Goal: Task Accomplishment & Management: Use online tool/utility

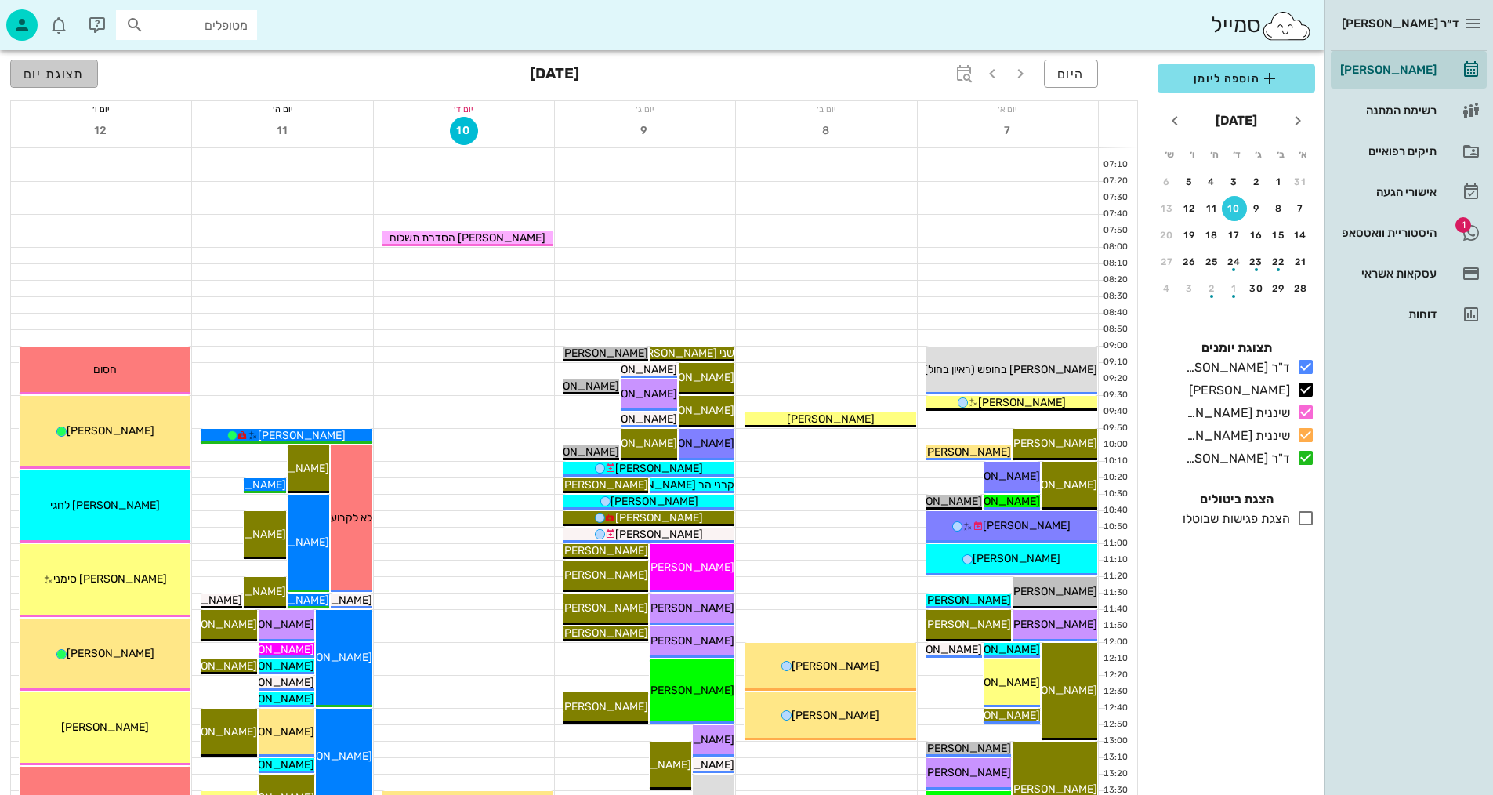
drag, startPoint x: 46, startPoint y: 72, endPoint x: 1504, endPoint y: 19, distance: 1459.0
click at [46, 71] on span "תצוגת יום" at bounding box center [54, 74] width 61 height 15
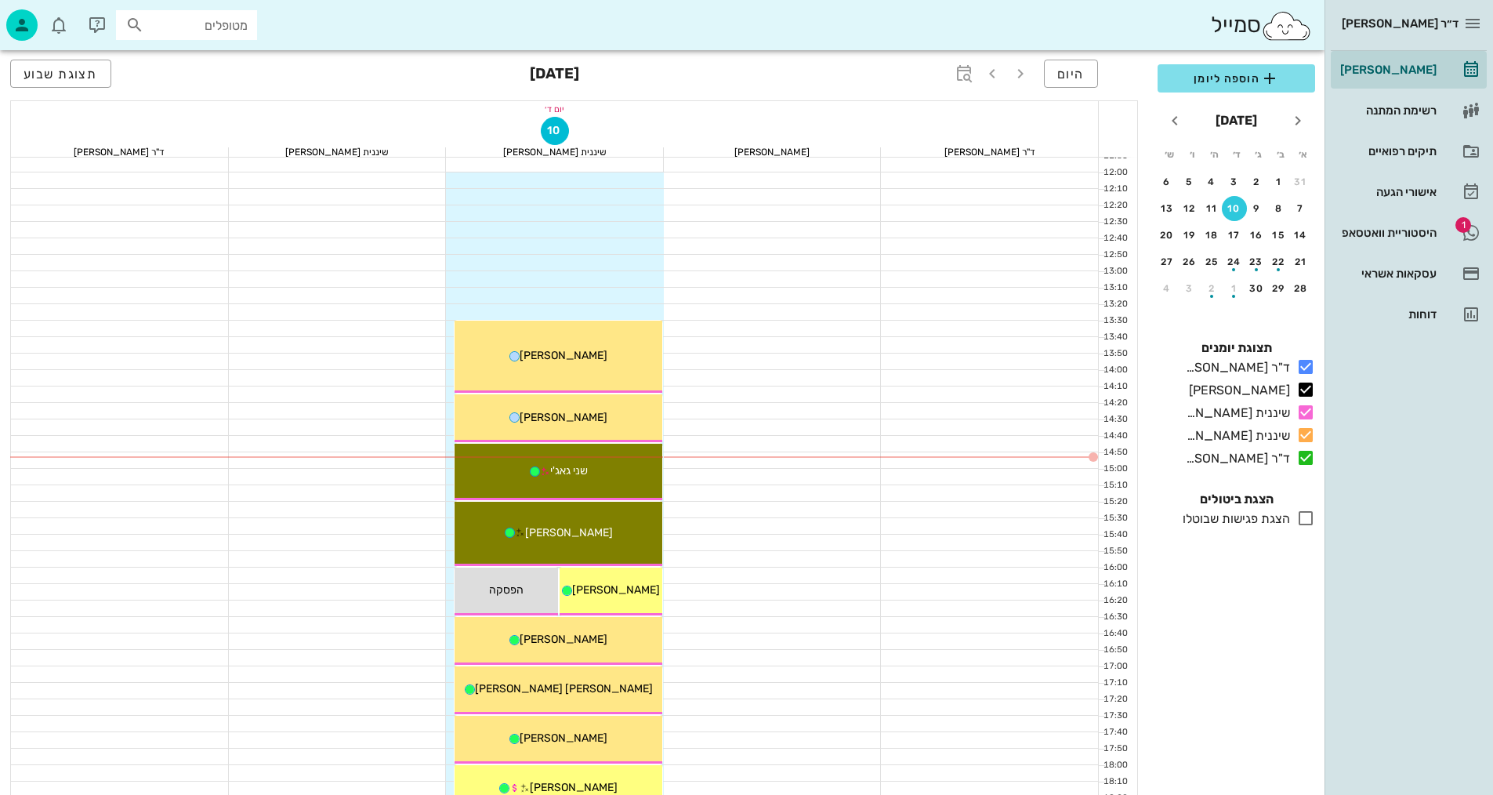
scroll to position [627, 0]
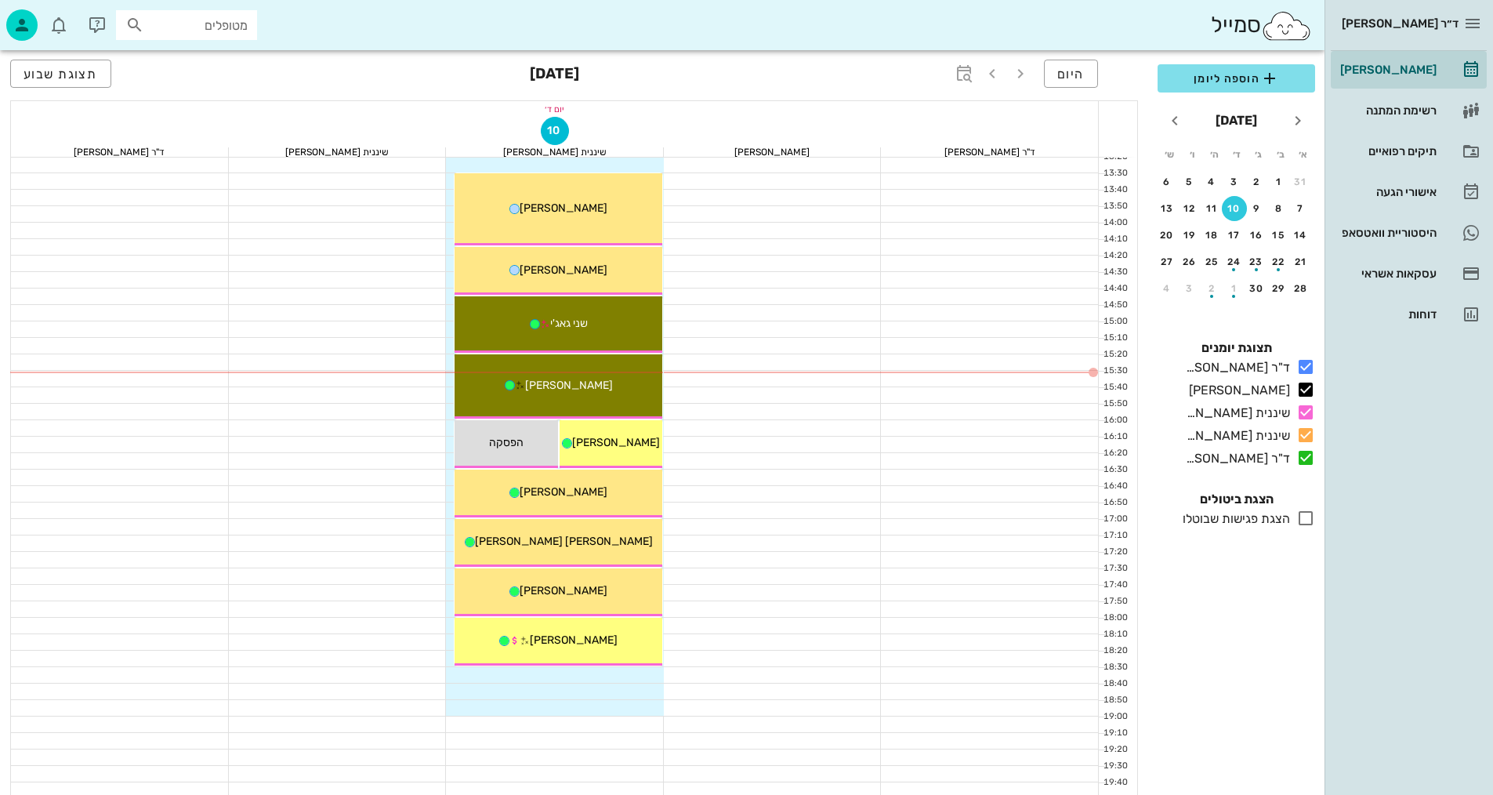
click at [755, 405] on div at bounding box center [773, 412] width 218 height 16
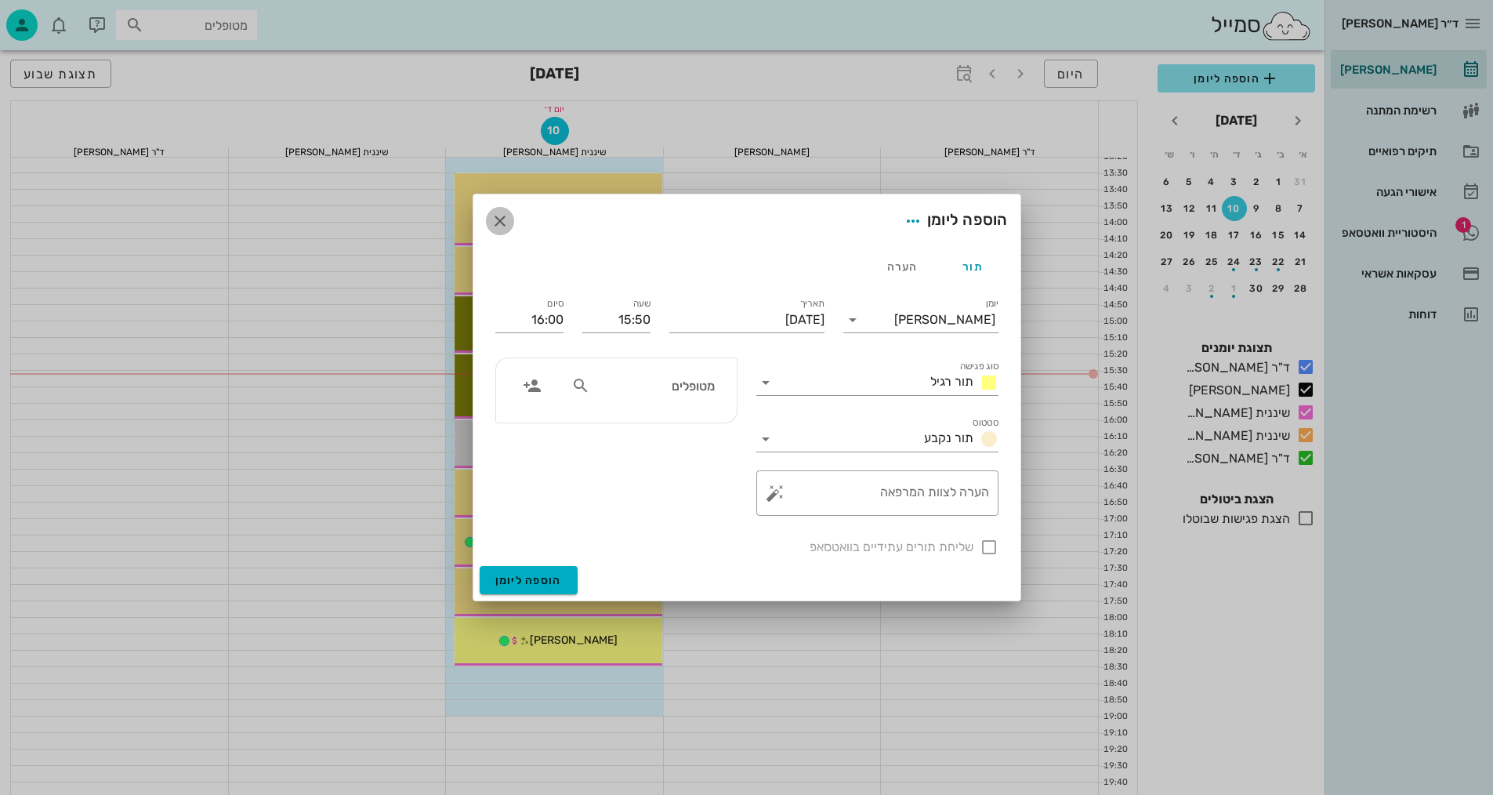
click at [509, 219] on icon "button" at bounding box center [500, 221] width 19 height 19
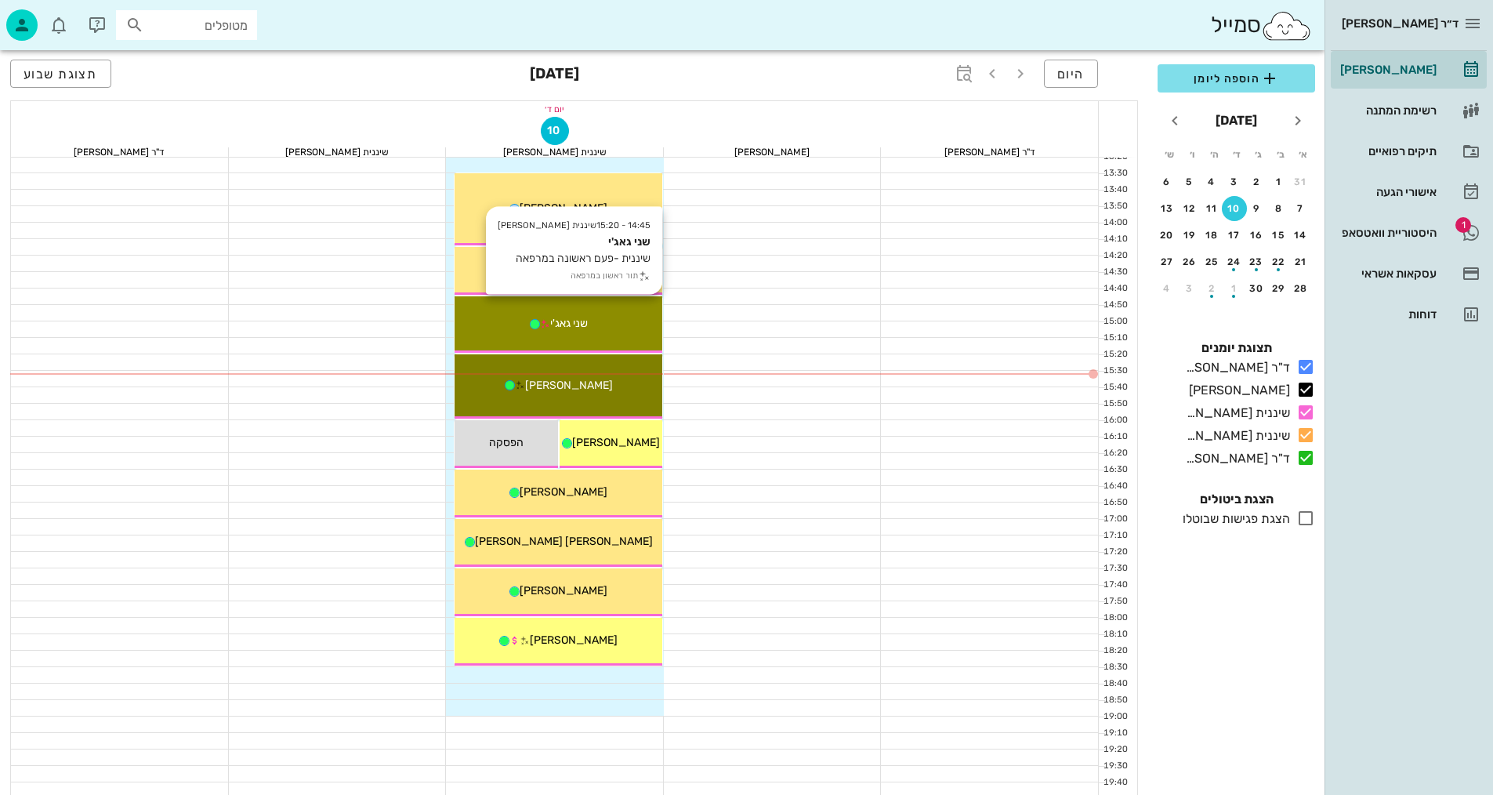
click at [633, 336] on div "14:45 - 15:20 שיננית [PERSON_NAME] שיננית -פעם ראשונה במרפאה תור ראשון במרפאה ש…" at bounding box center [559, 324] width 208 height 56
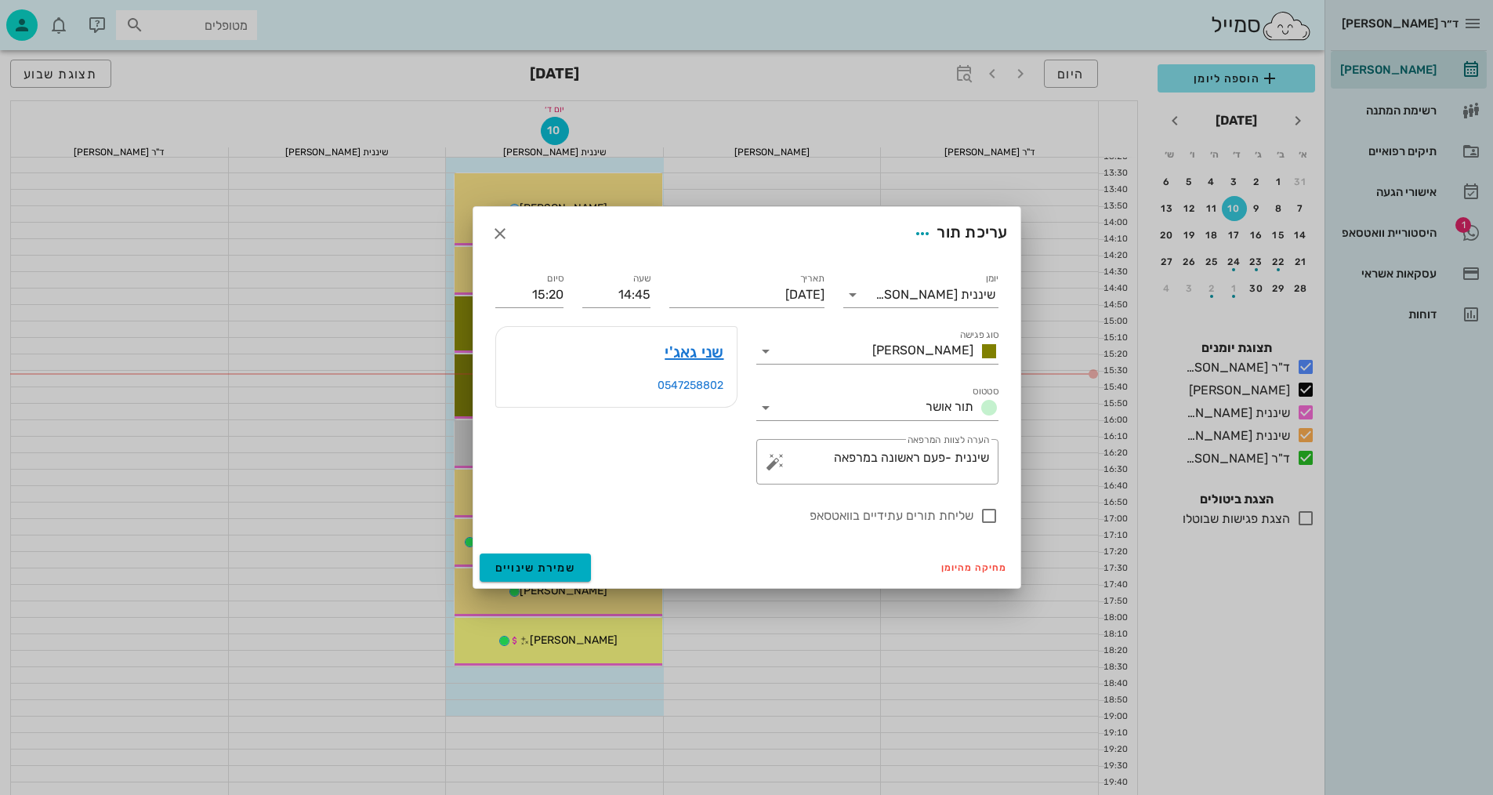
drag, startPoint x: 634, startPoint y: 334, endPoint x: 659, endPoint y: 303, distance: 40.2
click at [640, 330] on div "ד״ר [PERSON_NAME] [PERSON_NAME] רשימת המתנה תיקים רפואיים אישורי הגעה 1 היסטורי…" at bounding box center [746, 143] width 1493 height 1540
click at [709, 352] on link "שני גאג'י" at bounding box center [694, 351] width 59 height 25
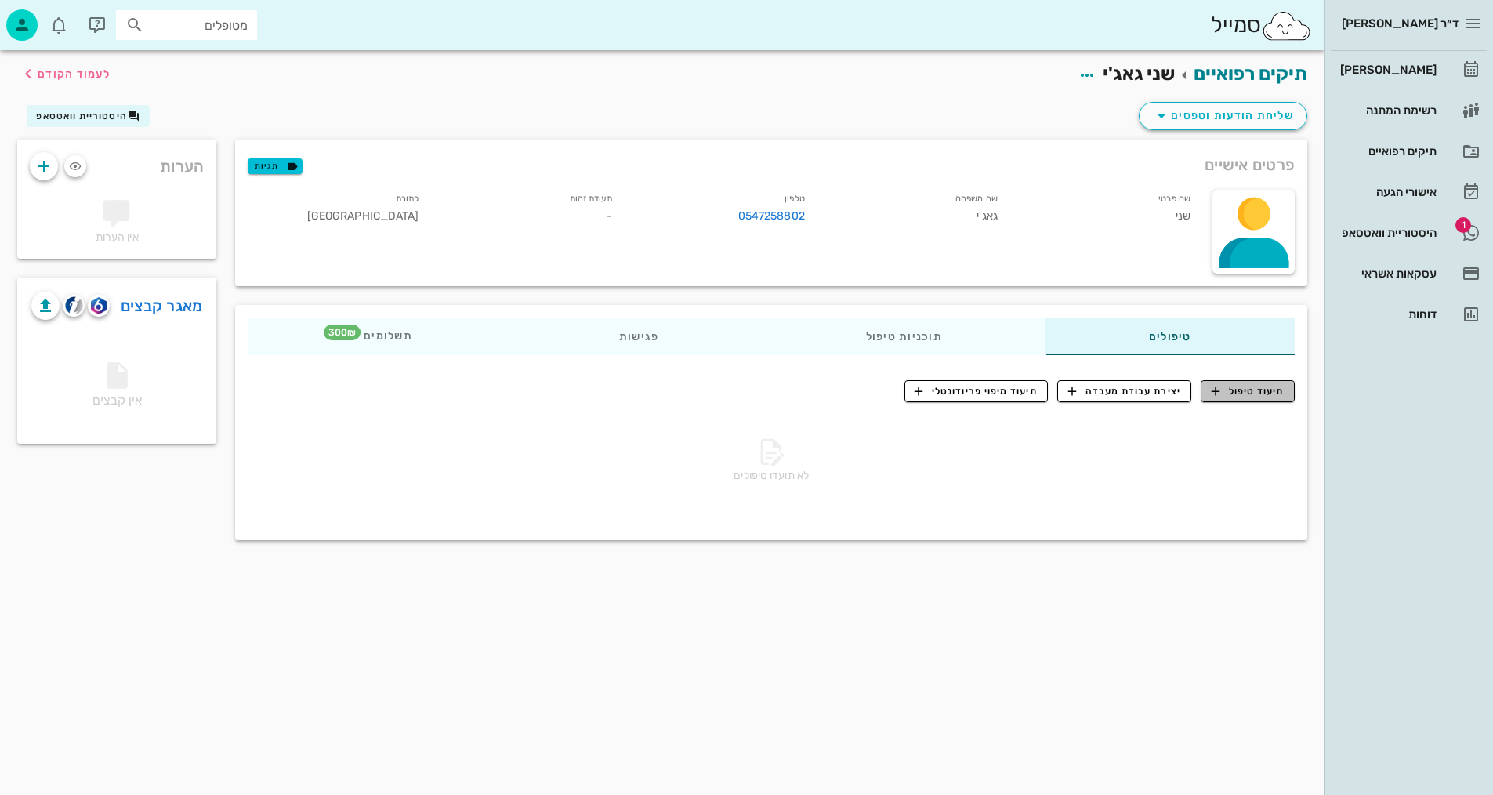
click at [1256, 385] on span "תיעוד טיפול" at bounding box center [1248, 391] width 73 height 14
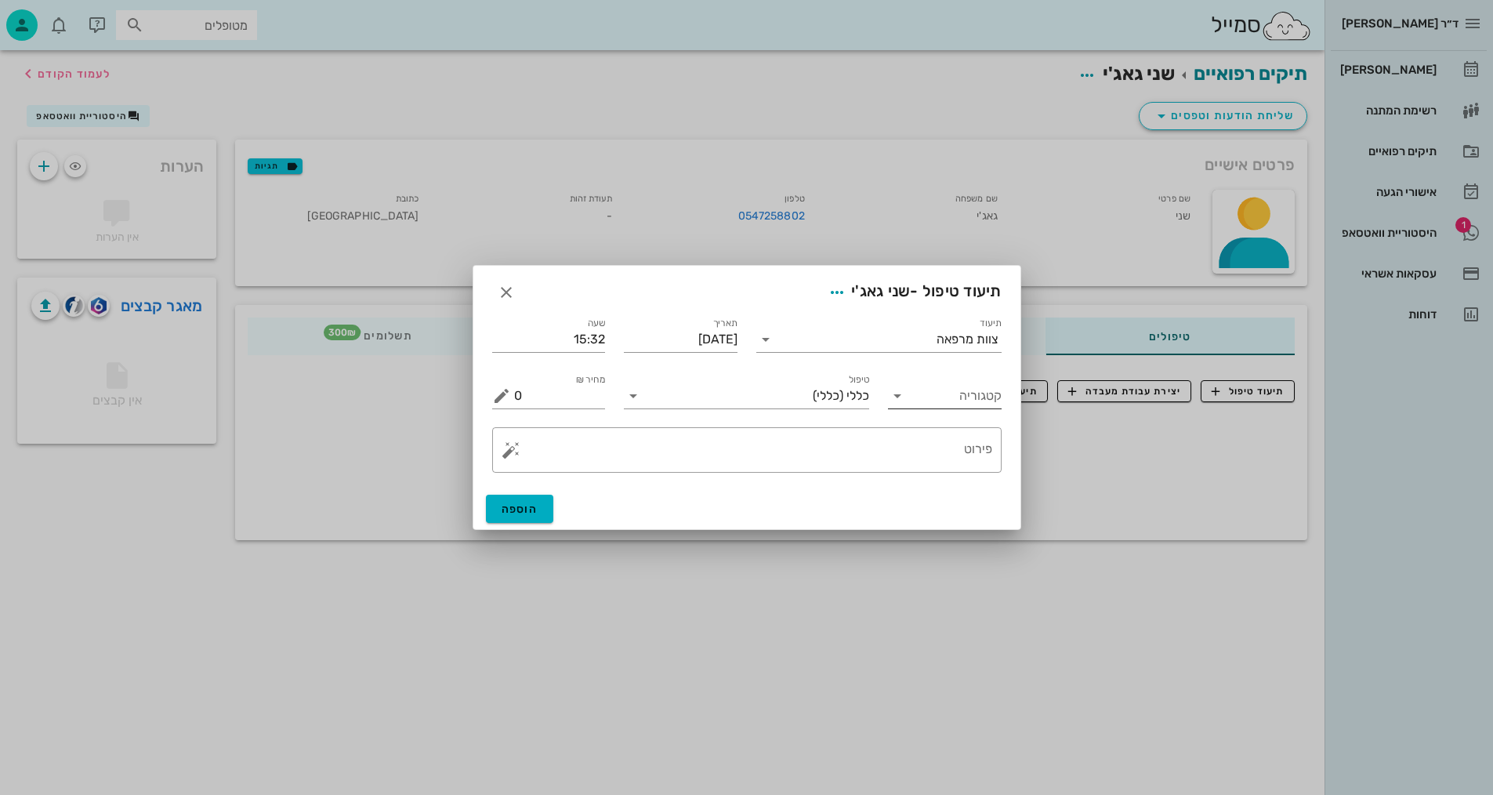
click at [934, 392] on input "קטגוריה" at bounding box center [957, 395] width 89 height 25
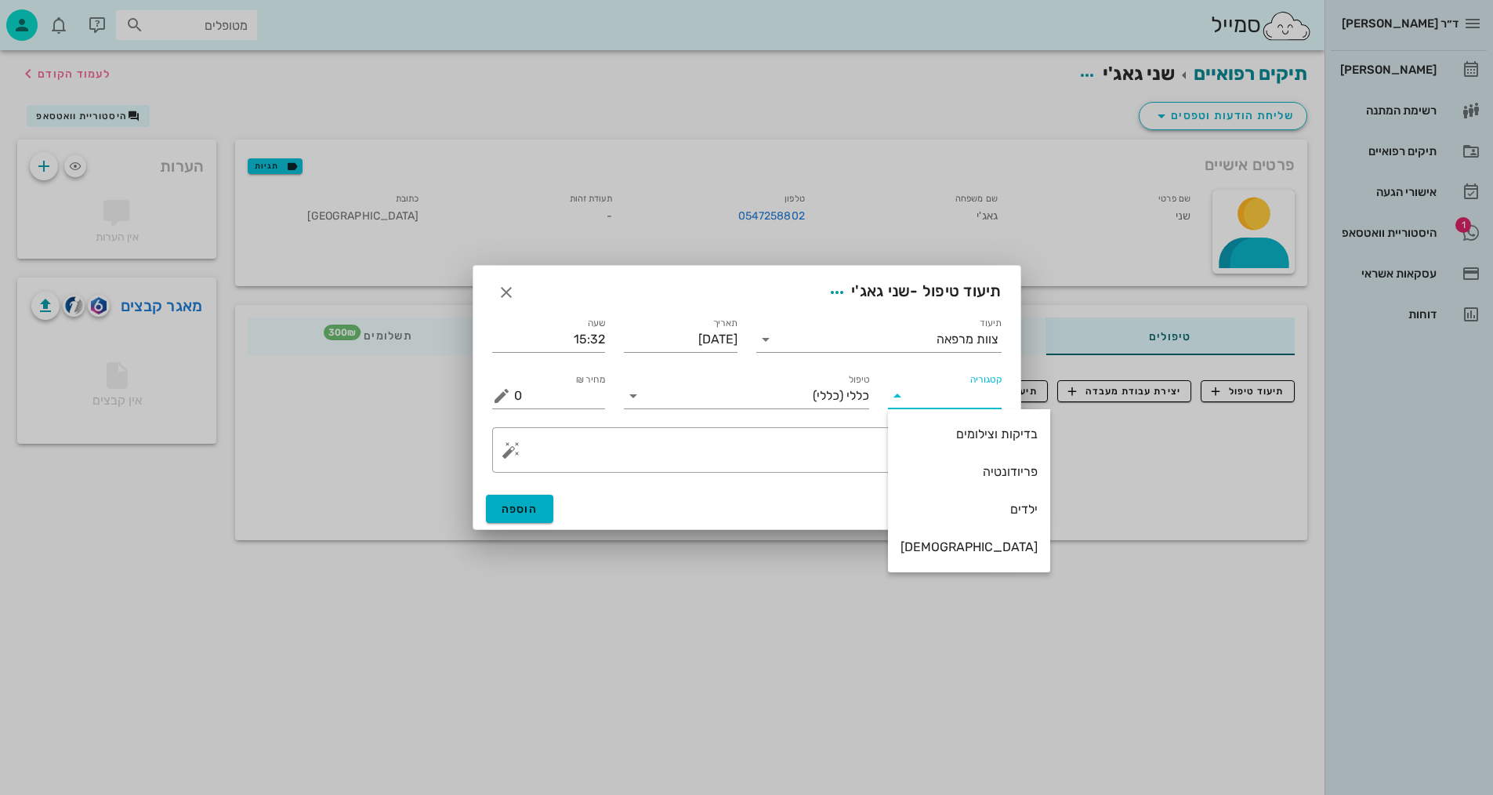
drag, startPoint x: 959, startPoint y: 473, endPoint x: 949, endPoint y: 477, distance: 11.2
click at [959, 473] on div "פריודונטיה" at bounding box center [969, 471] width 137 height 15
type input "פריודונטיה"
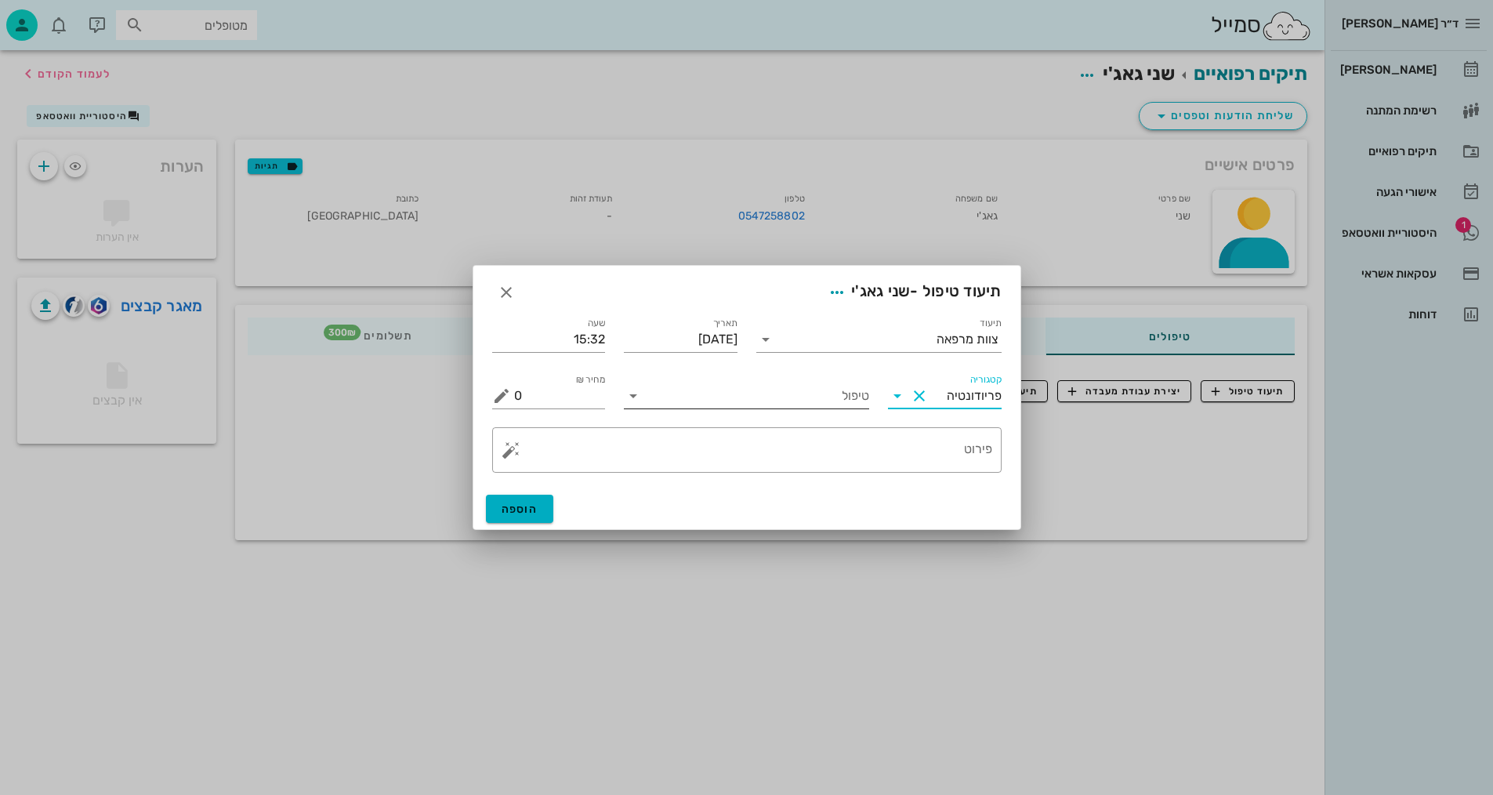
click at [784, 391] on input "טיפול" at bounding box center [757, 395] width 223 height 25
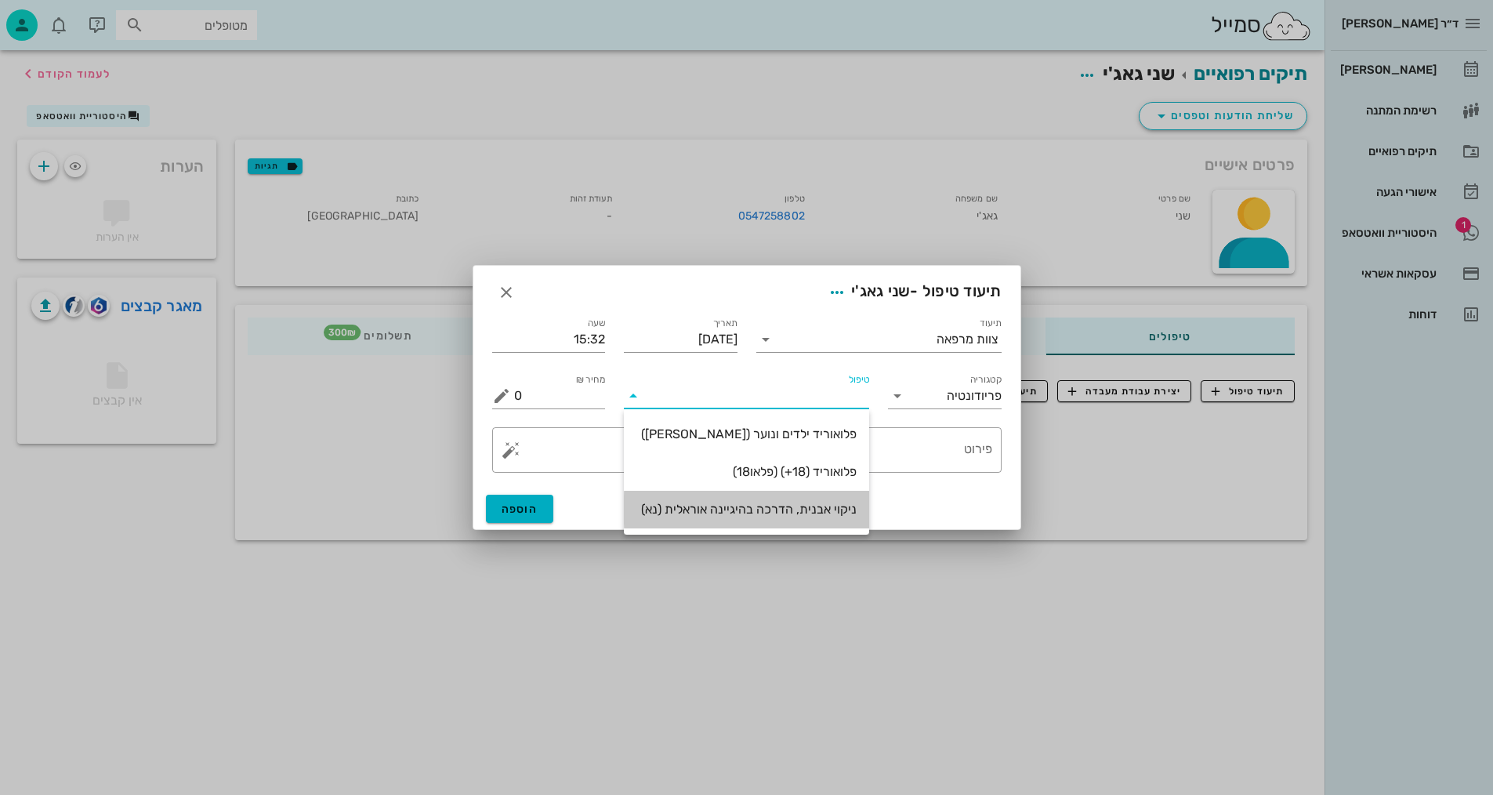
click at [792, 511] on div "ניקוי אבנית, הדרכה בהיגיינה אוראלית (נא)" at bounding box center [747, 509] width 220 height 15
type input "300"
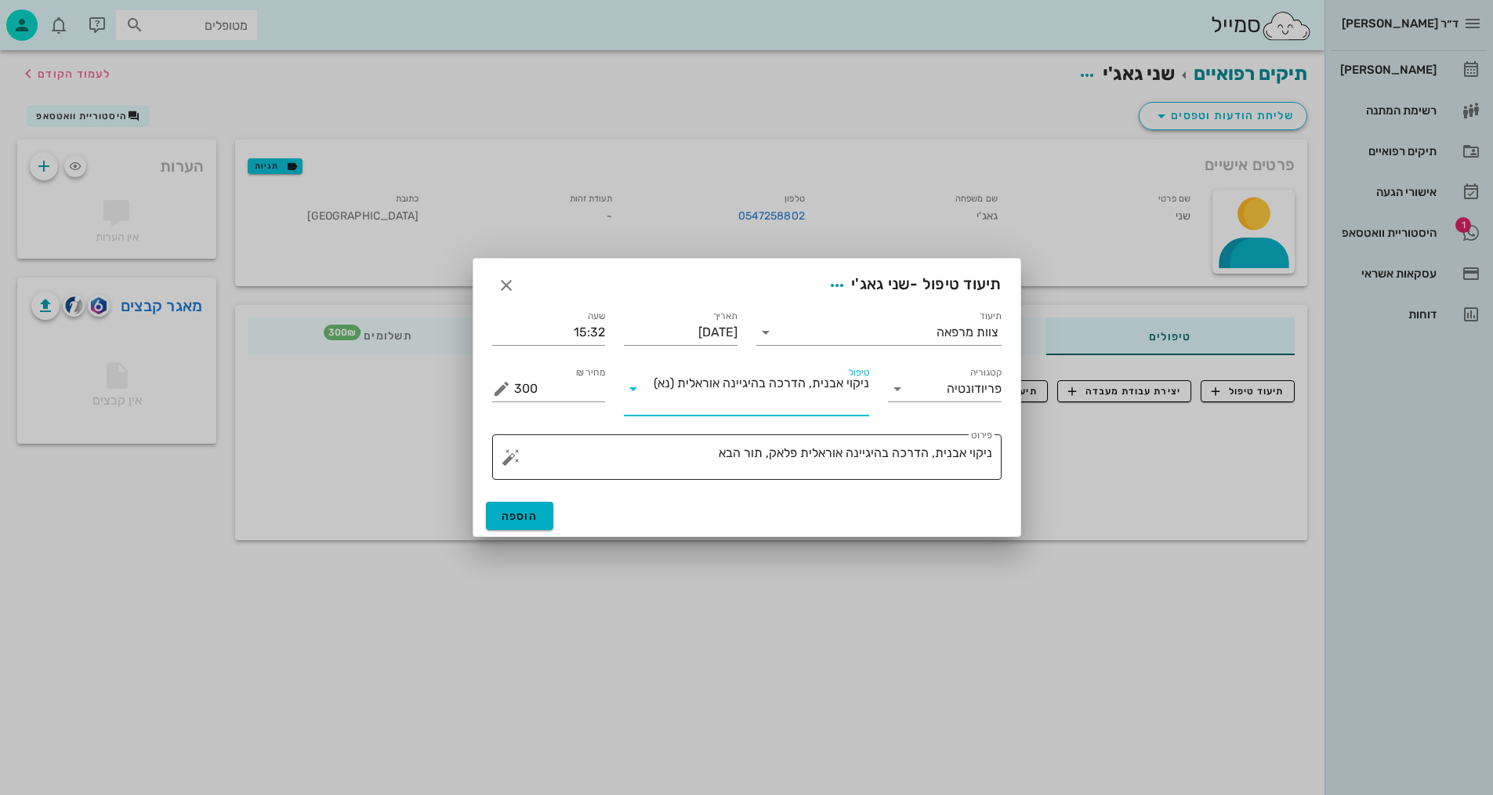
click at [709, 457] on textarea "ניקוי אבנית, הדרכה בהיגיינה אוראלית פלאק, תור הבא" at bounding box center [753, 461] width 478 height 38
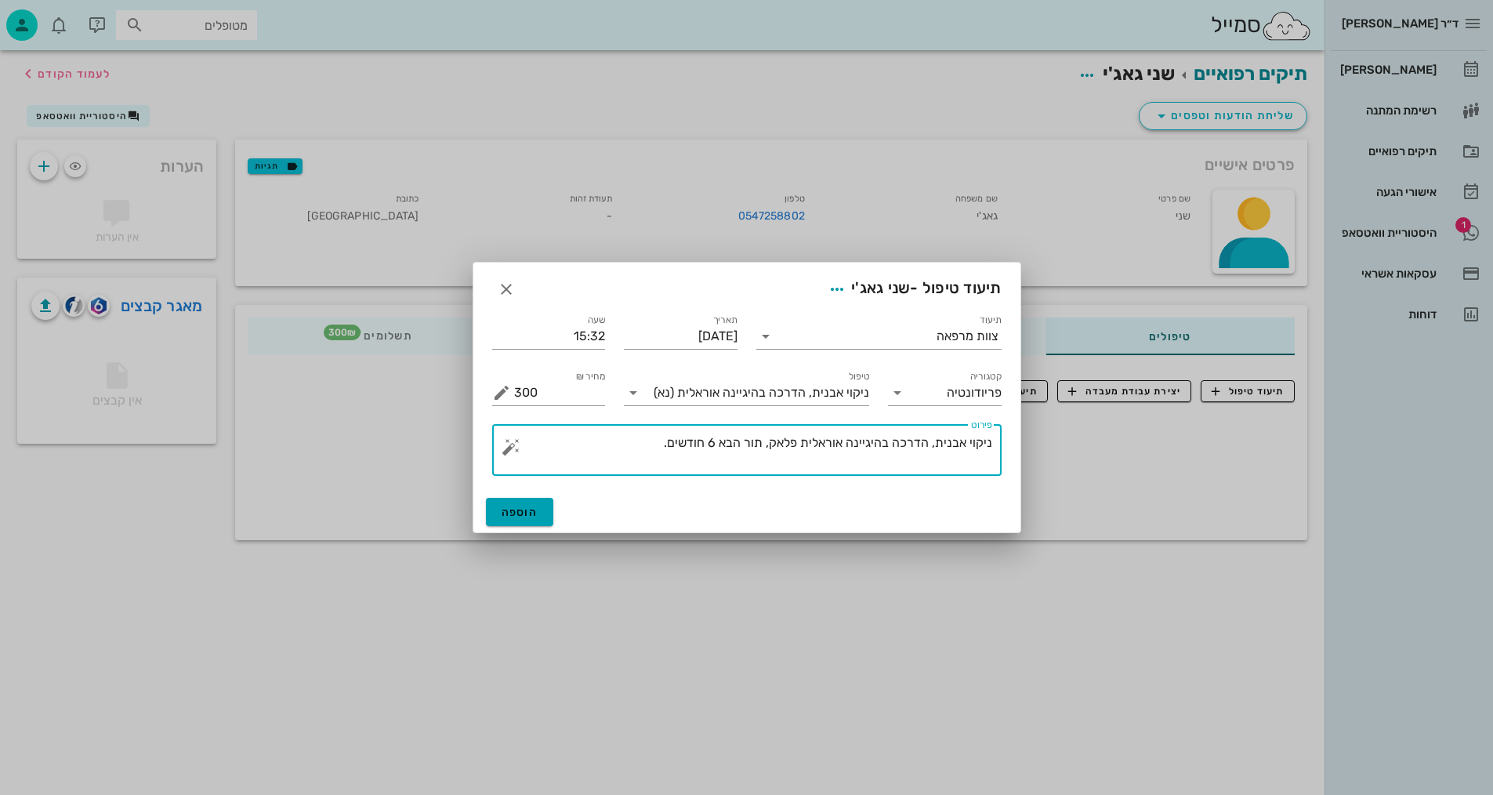
type textarea "ניקוי אבנית, הדרכה בהיגיינה אוראלית פלאק, תור הבא 6 חודשים."
click at [526, 515] on span "הוספה" at bounding box center [520, 512] width 37 height 13
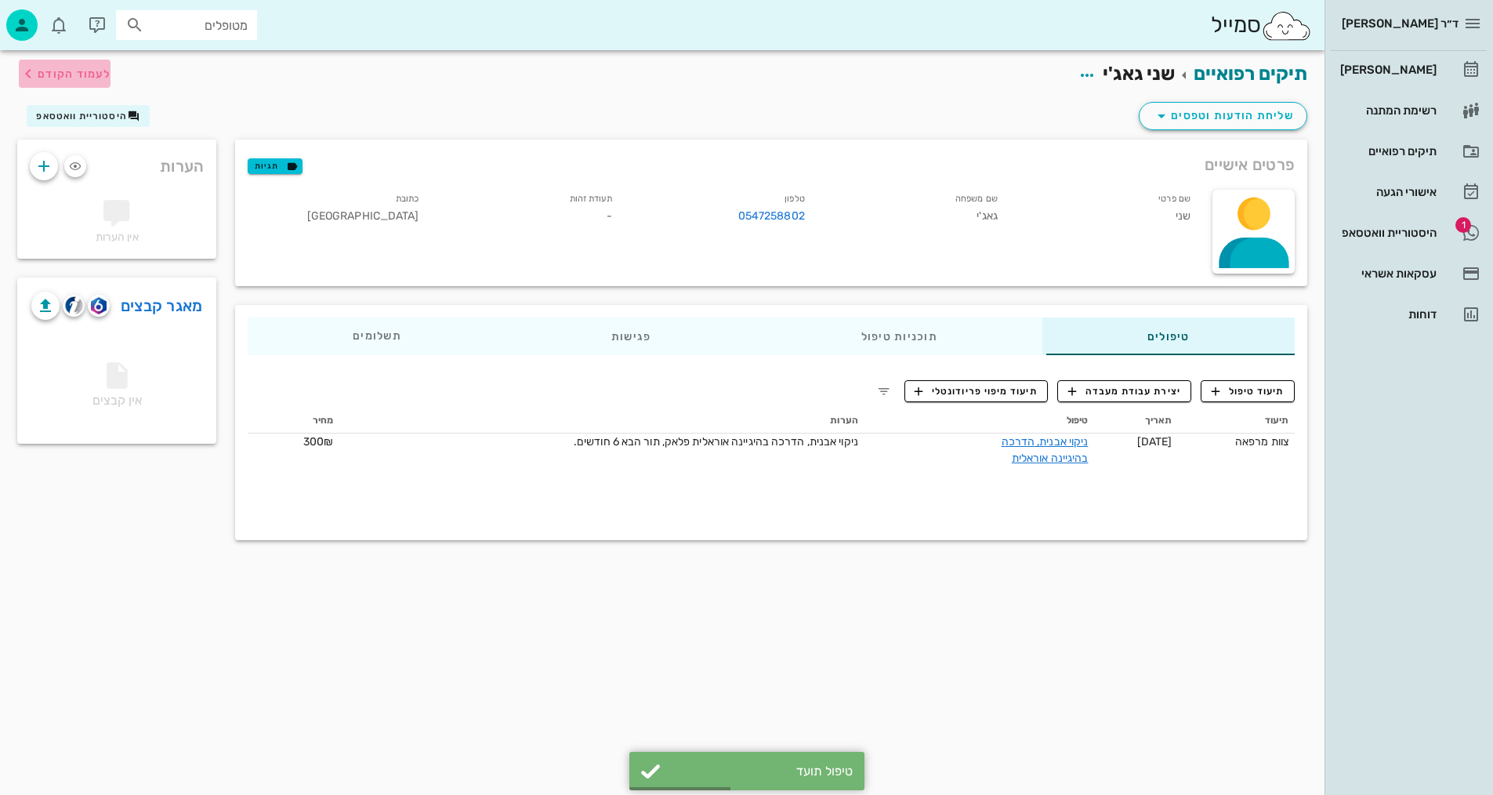
click at [68, 70] on span "לעמוד הקודם" at bounding box center [74, 73] width 73 height 13
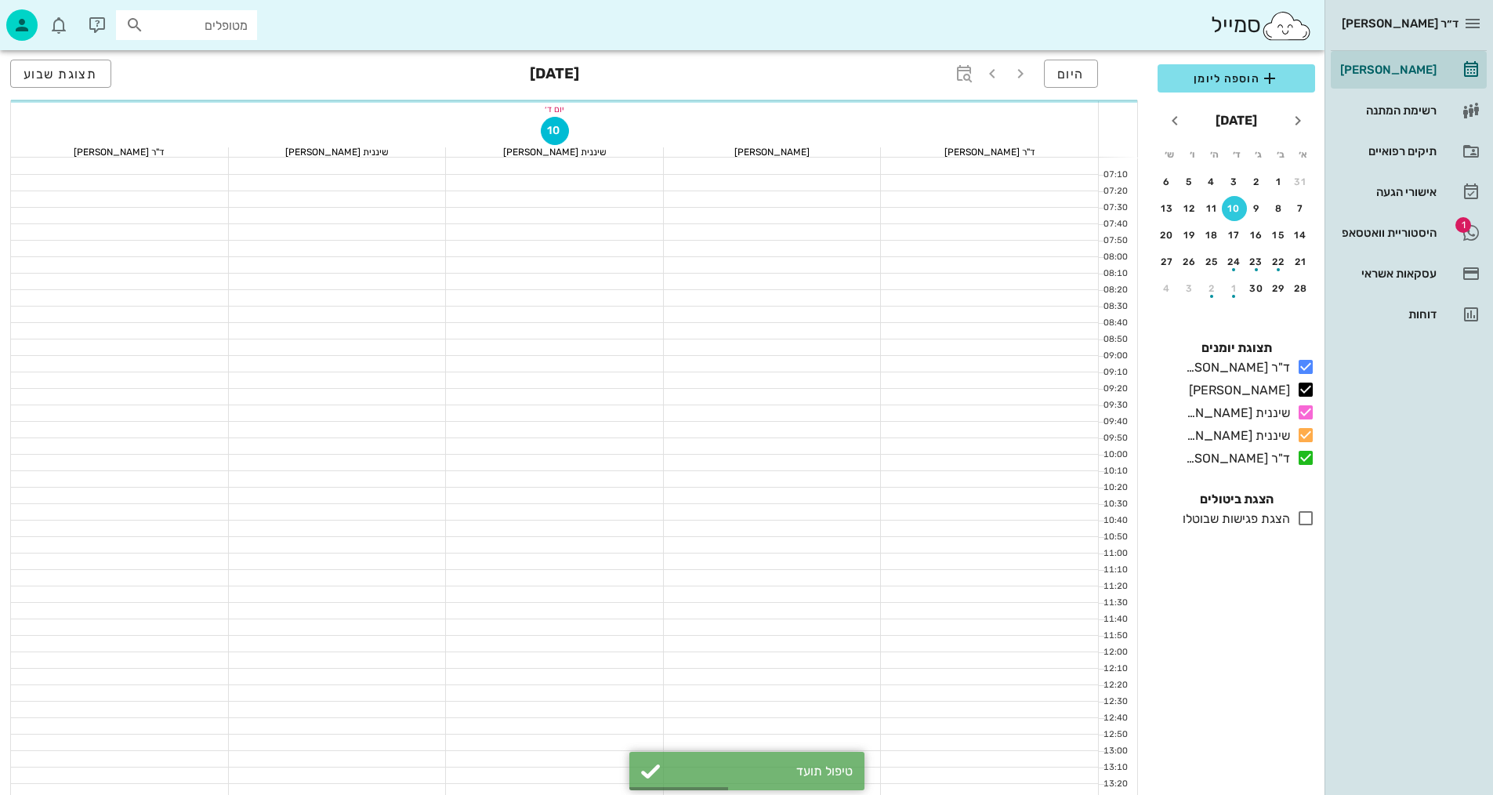
scroll to position [627, 0]
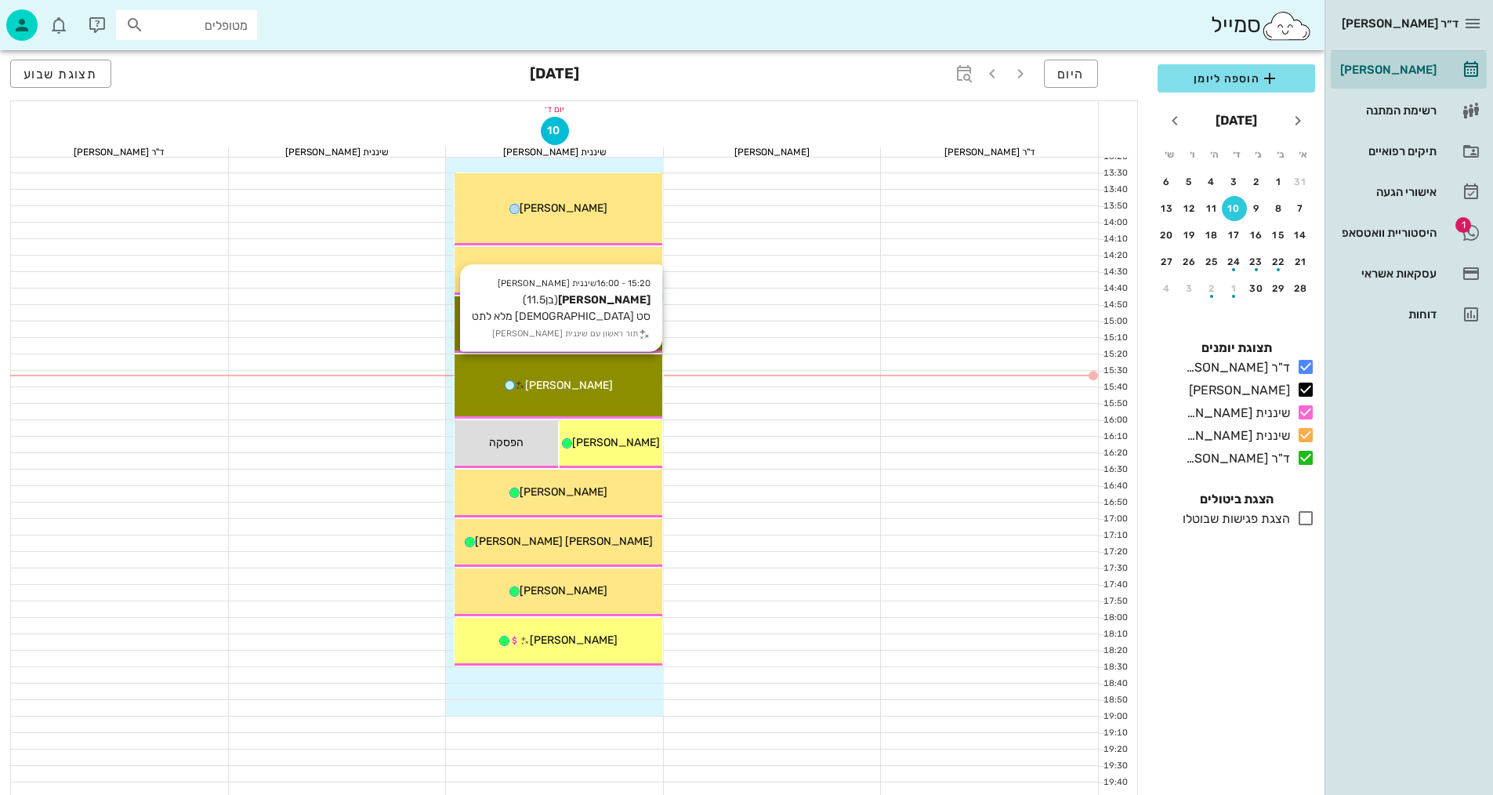
click at [600, 375] on div "15:20 - 16:00 שיננית [PERSON_NAME] [PERSON_NAME] (בן 11.5 ) סט אורתו מלא לתט תו…" at bounding box center [559, 386] width 208 height 64
click at [601, 375] on div "ד״ר [PERSON_NAME] [PERSON_NAME] רשימת המתנה תיקים רפואיים אישורי הגעה 1 היסטורי…" at bounding box center [746, 143] width 1493 height 1540
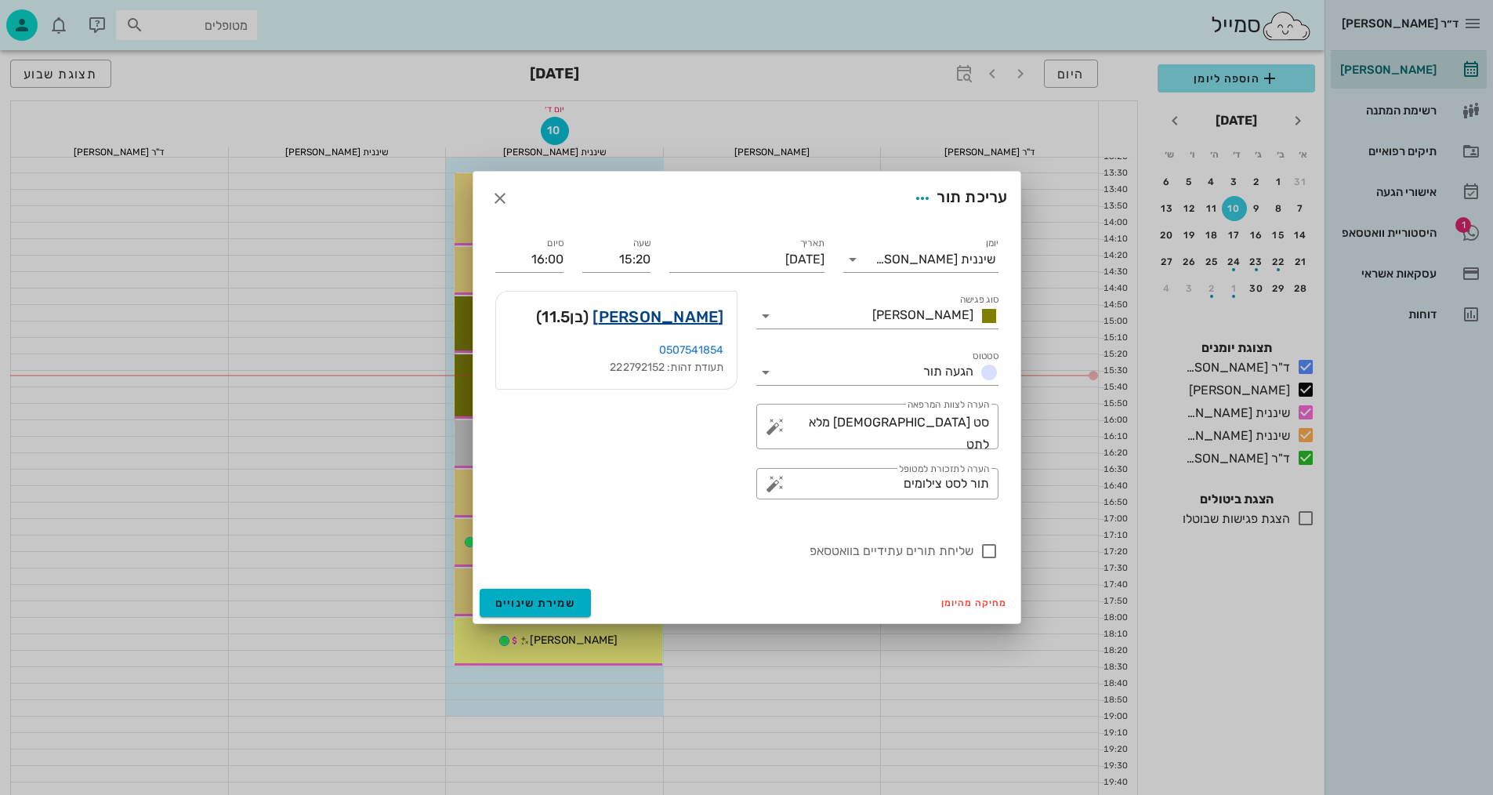
click at [719, 310] on link "[PERSON_NAME]" at bounding box center [658, 316] width 131 height 25
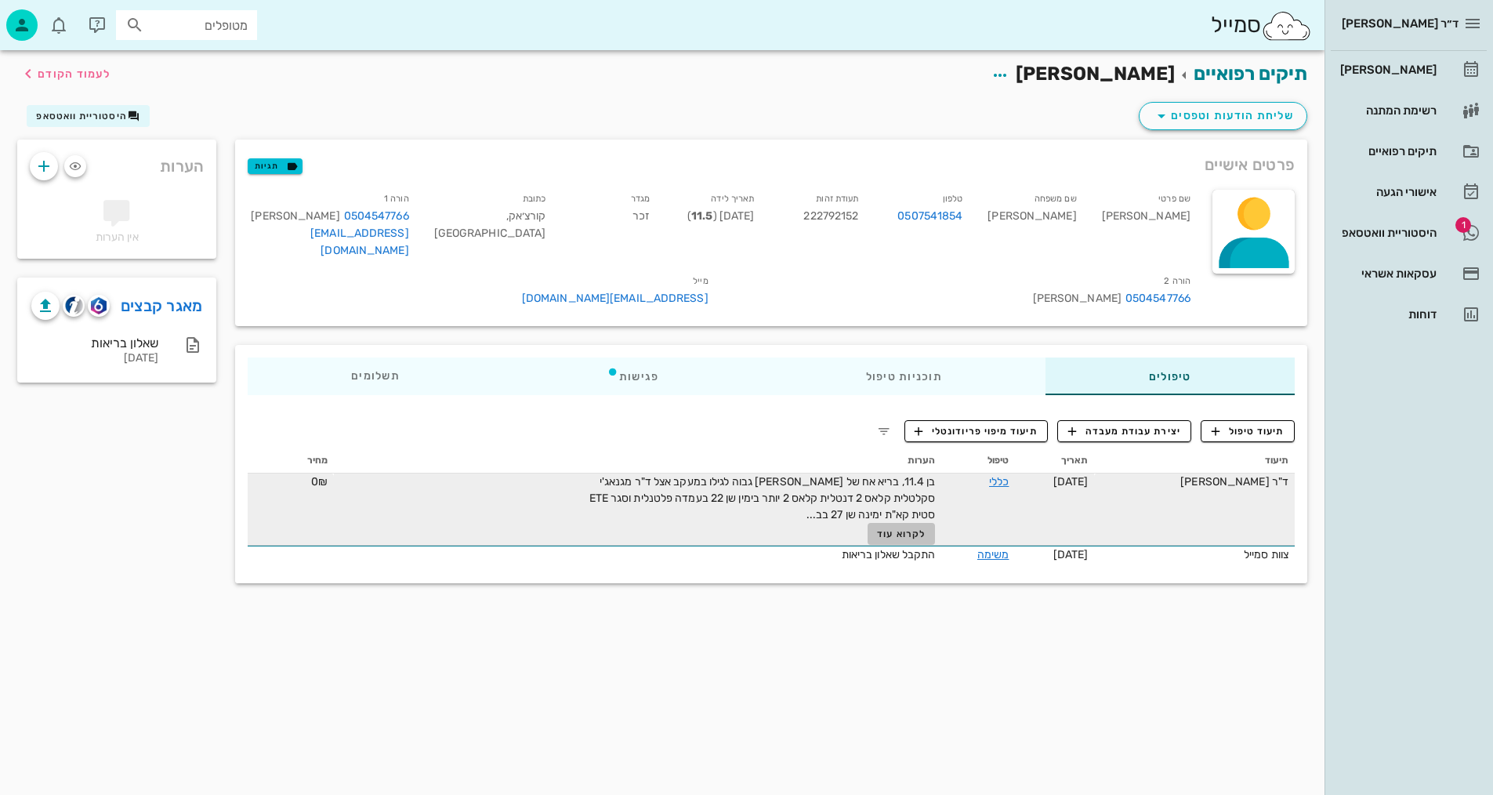
click at [901, 528] on span "לקרוא עוד" at bounding box center [901, 533] width 49 height 11
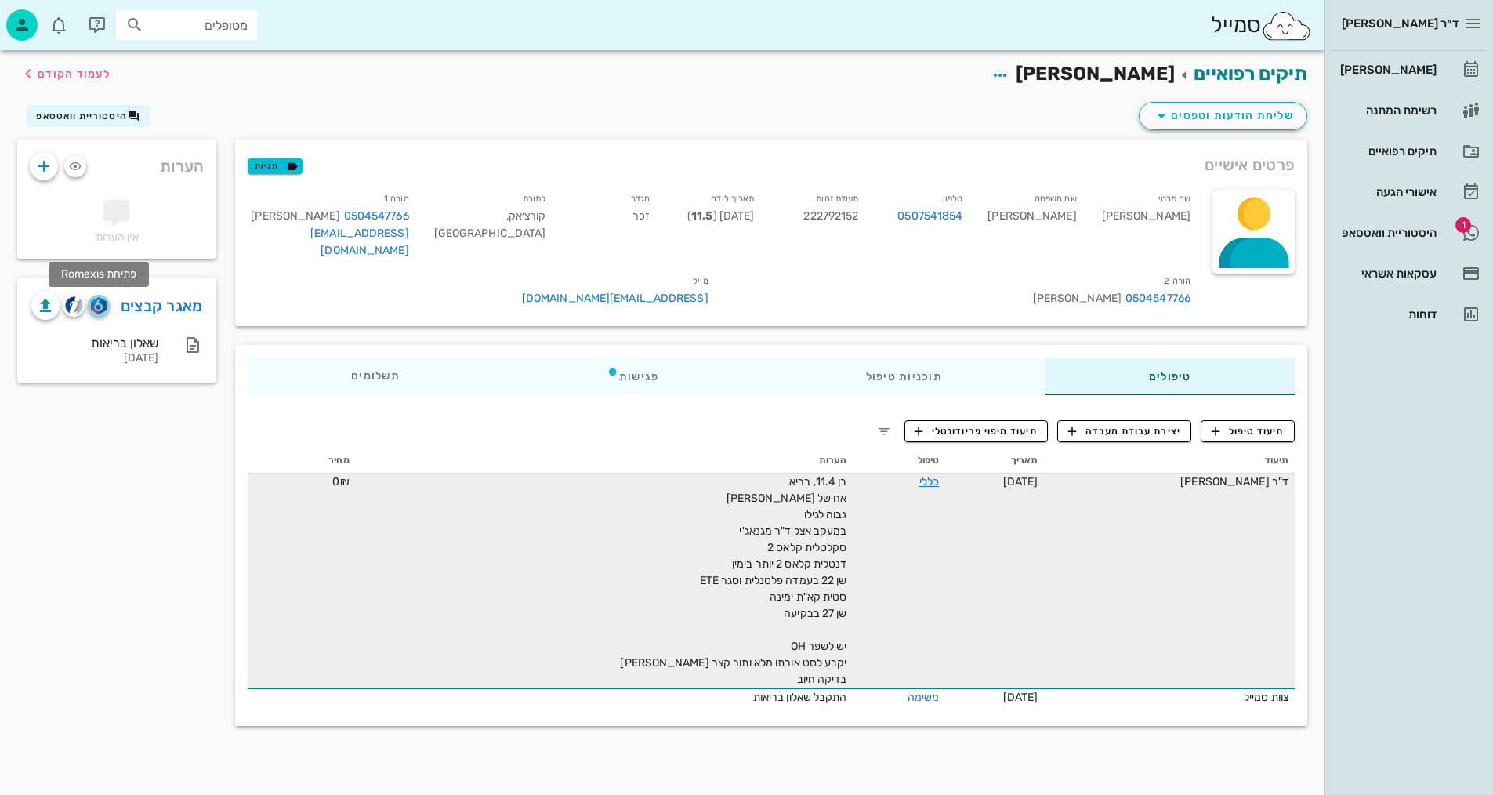
click at [100, 309] on img "button" at bounding box center [98, 305] width 15 height 17
click at [71, 306] on img "button" at bounding box center [74, 305] width 18 height 18
click at [1254, 424] on span "תיעוד טיפול" at bounding box center [1248, 431] width 73 height 14
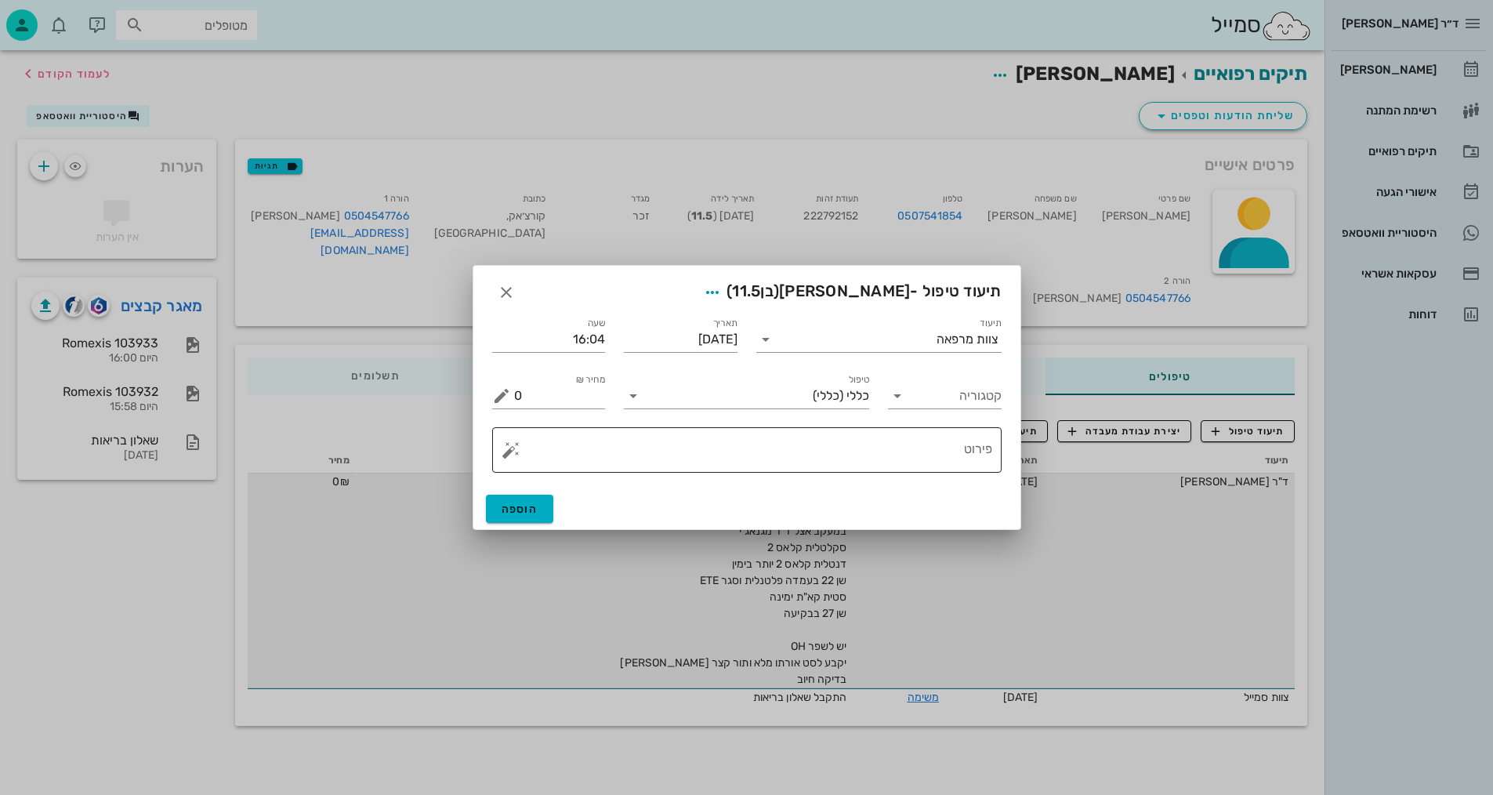
click at [891, 451] on textarea "פירוט" at bounding box center [753, 454] width 478 height 38
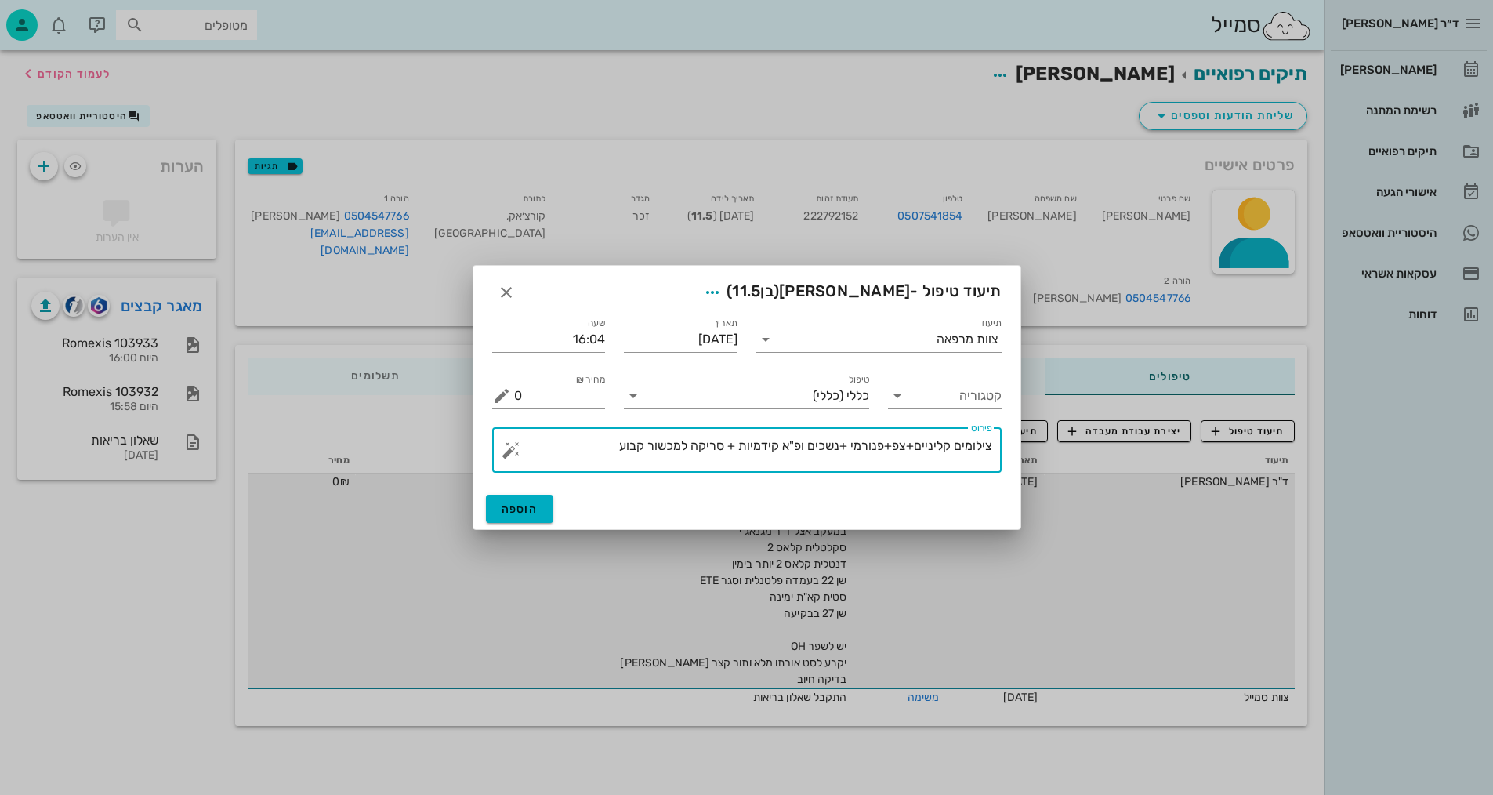
click at [693, 446] on textarea "צילומים קליניים+צפ+פנורמי +נשכים ופ"א קידמיות + סריקה למכשור קבוע" at bounding box center [753, 454] width 478 height 38
click at [606, 442] on textarea "צילומים קליניים+צפ+פנורמי +נשכים ופ"א קידמיות + סריקה (למכשור קבוע" at bounding box center [753, 454] width 478 height 38
type textarea "צילומים קליניים+צפ+פנורמי +נשכים ופ"א קידמיות + סריקה (למכשור קבוע)"
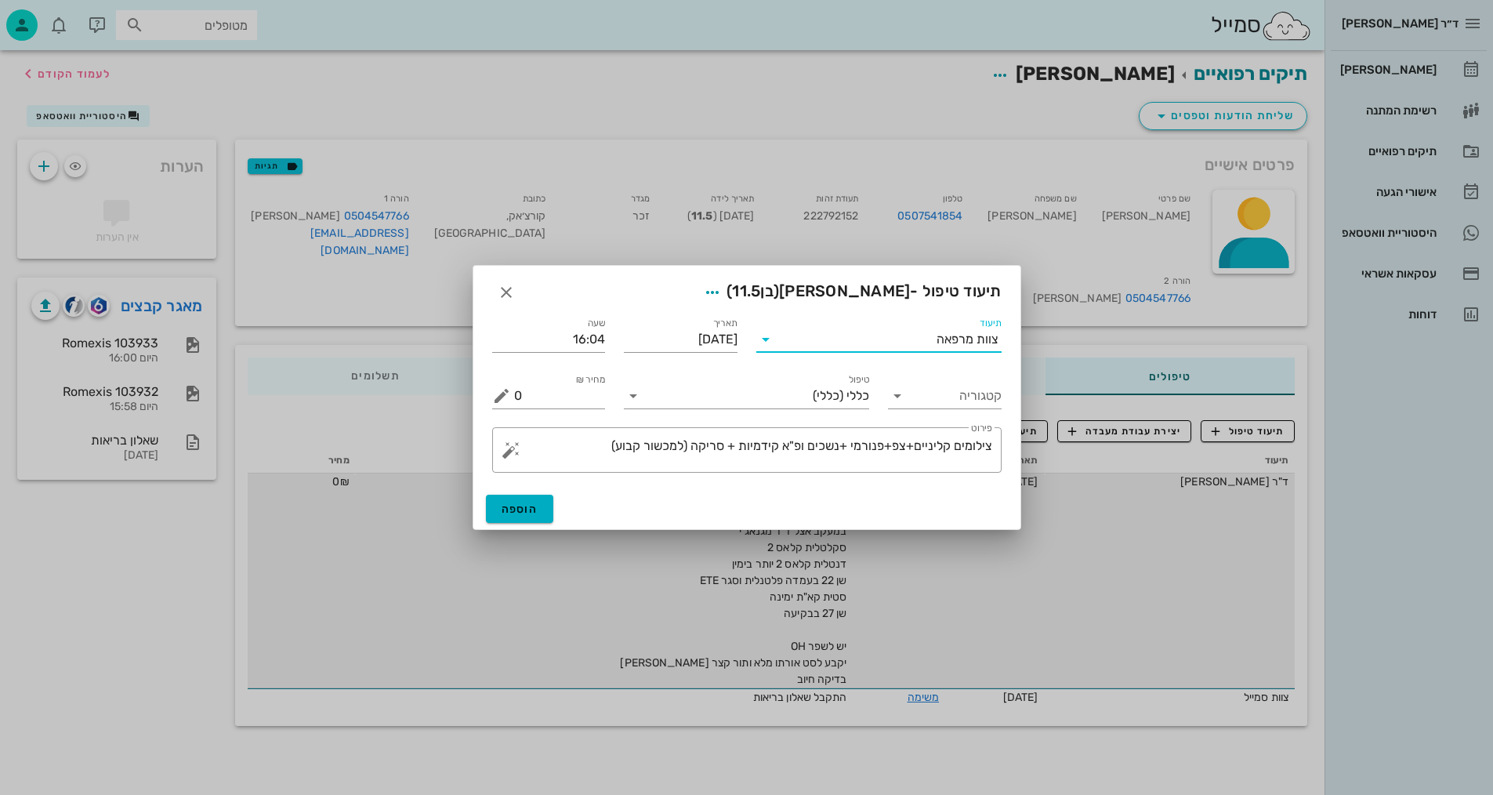
click at [797, 345] on input "תיעוד" at bounding box center [857, 339] width 158 height 25
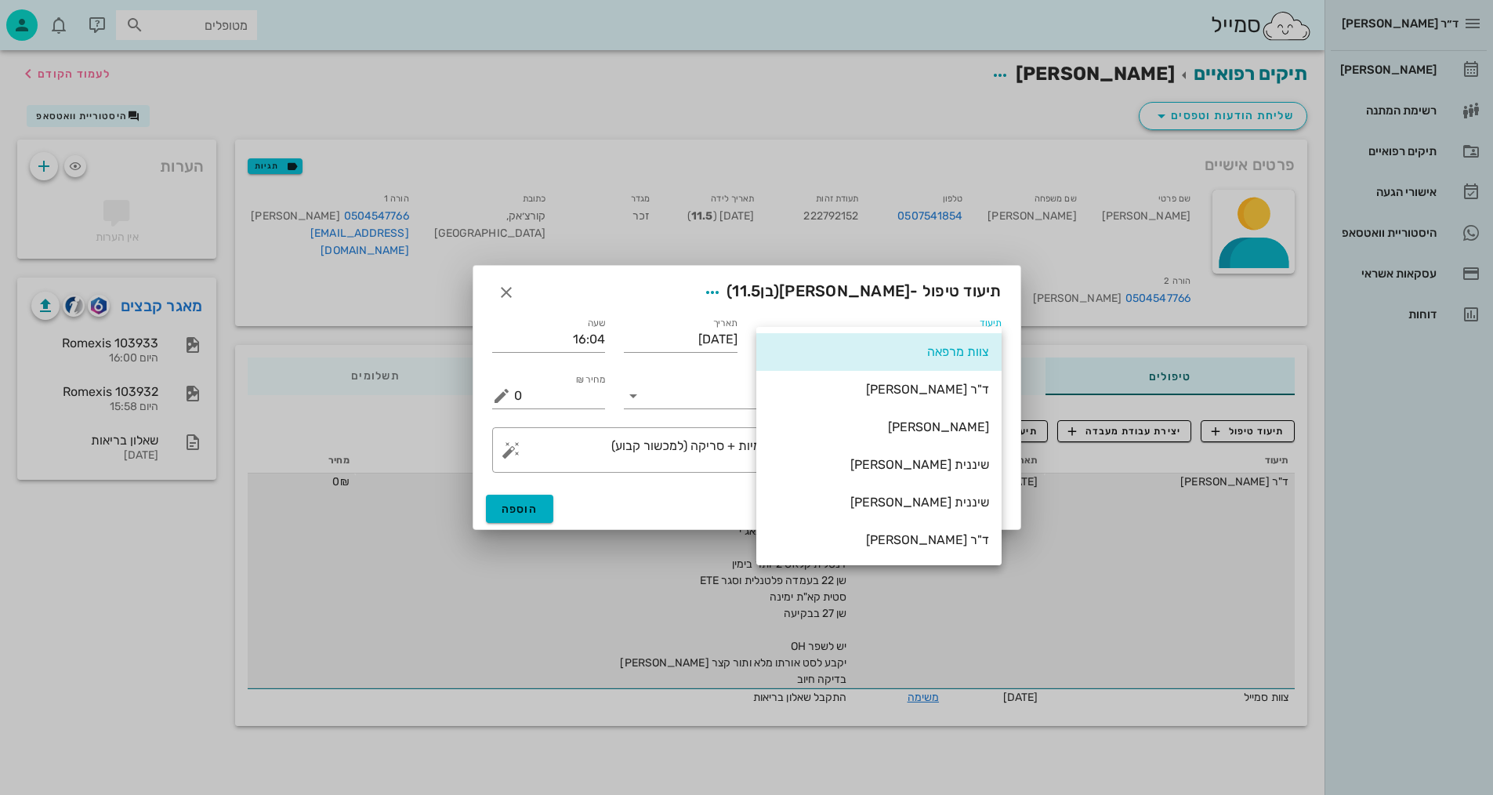
drag, startPoint x: 949, startPoint y: 464, endPoint x: 764, endPoint y: 499, distance: 188.3
click at [945, 466] on div "שיננית [PERSON_NAME]" at bounding box center [879, 464] width 220 height 15
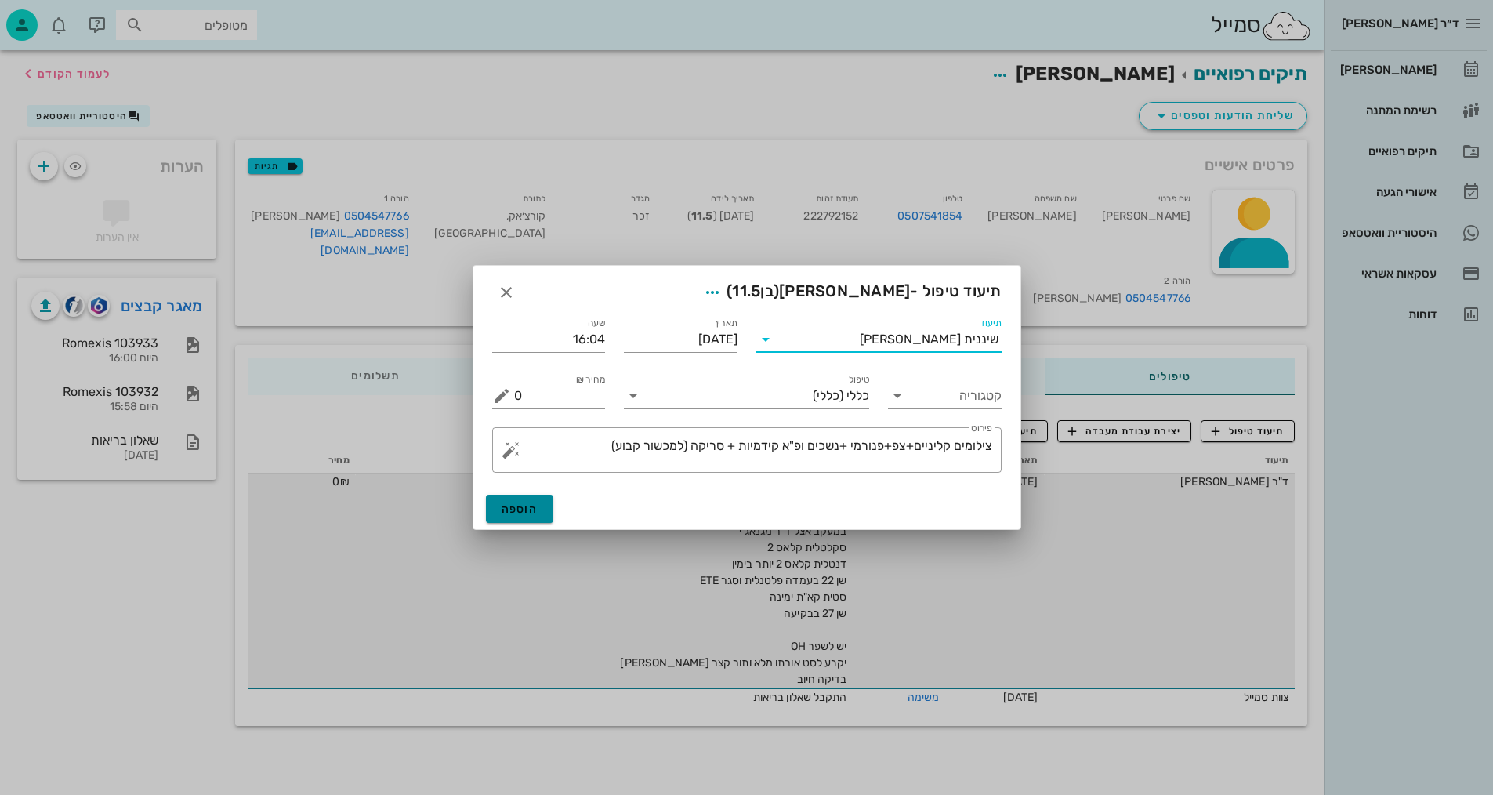
click at [515, 514] on button "הוספה" at bounding box center [520, 509] width 68 height 28
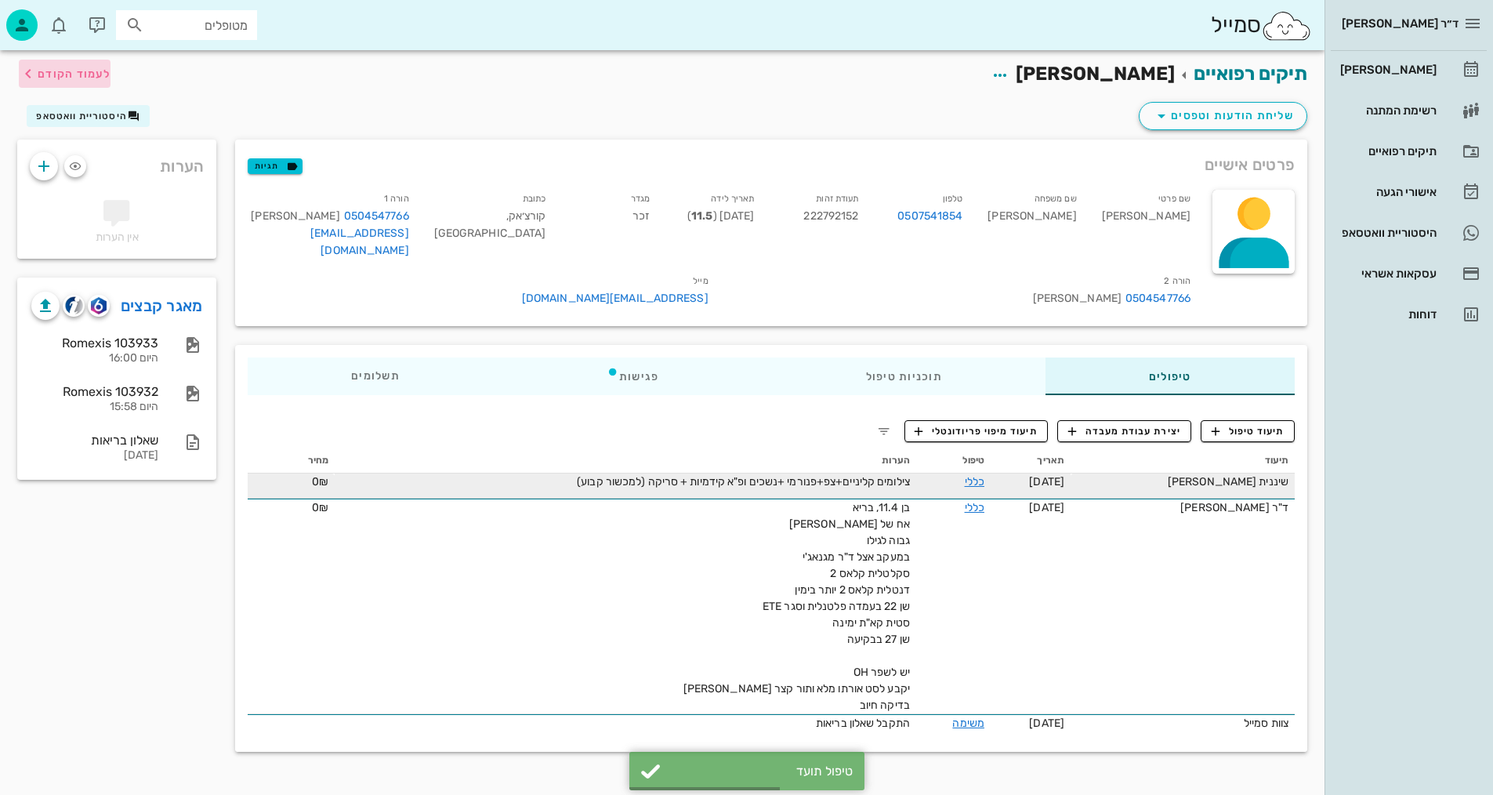
click at [54, 73] on span "לעמוד הקודם" at bounding box center [74, 73] width 73 height 13
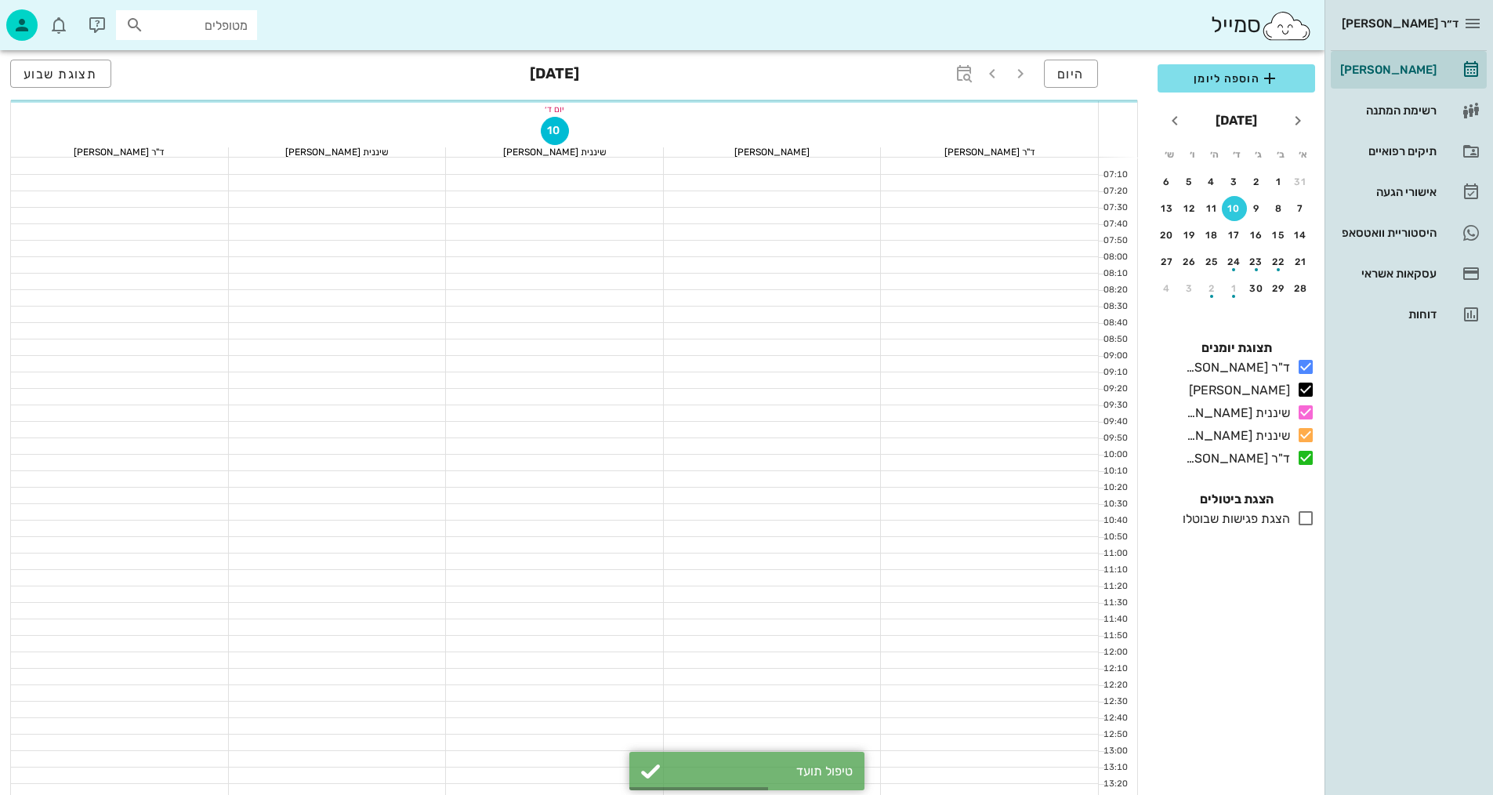
scroll to position [627, 0]
